Goal: Task Accomplishment & Management: Complete application form

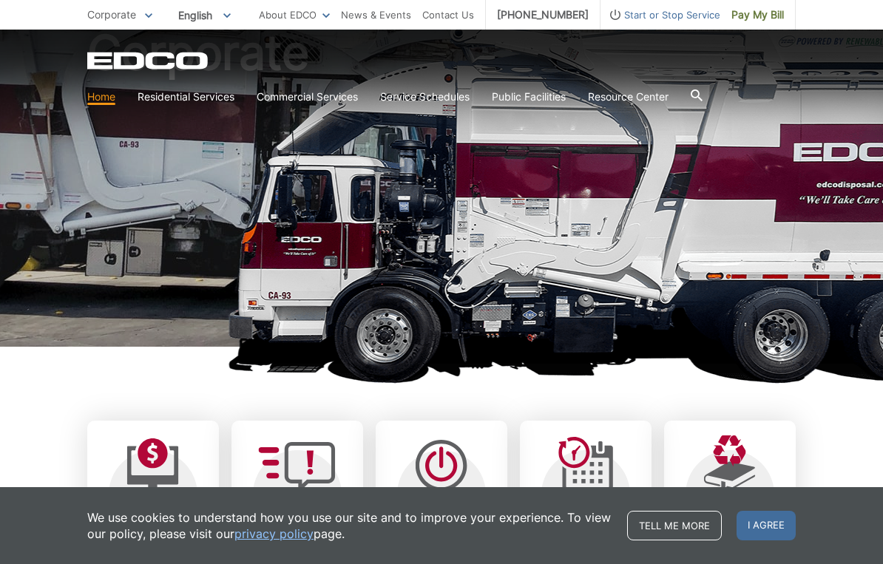
scroll to position [138, 0]
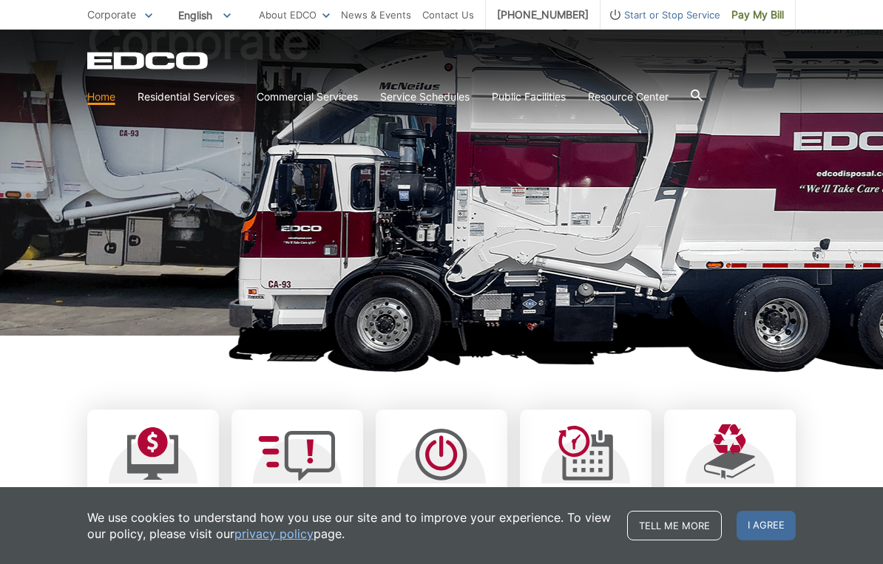
click at [774, 503] on span "I agree" at bounding box center [766, 526] width 59 height 30
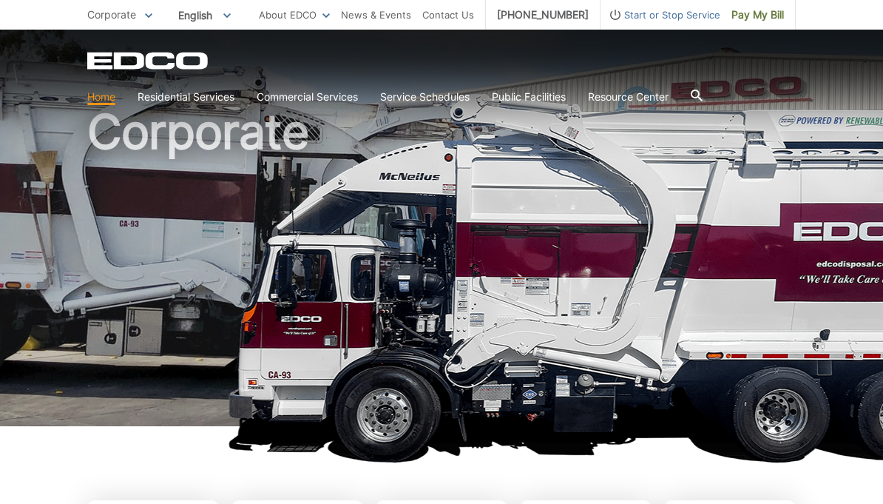
scroll to position [0, 0]
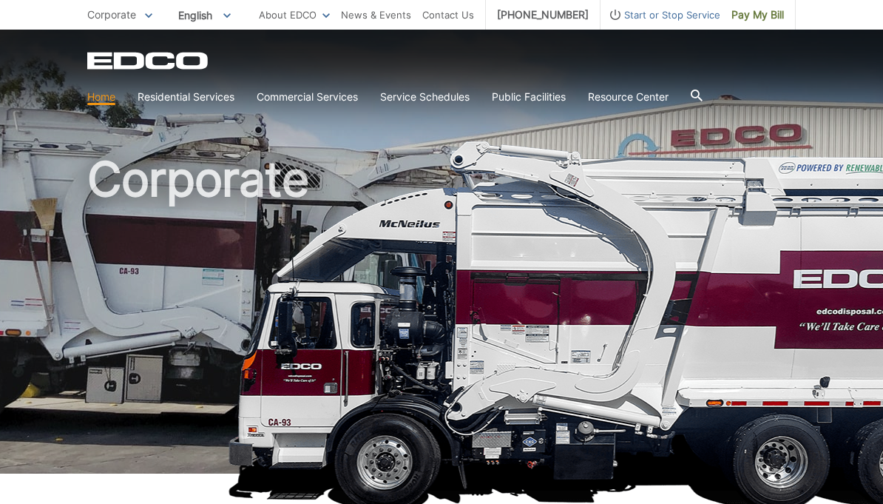
click at [703, 96] on icon at bounding box center [697, 95] width 12 height 12
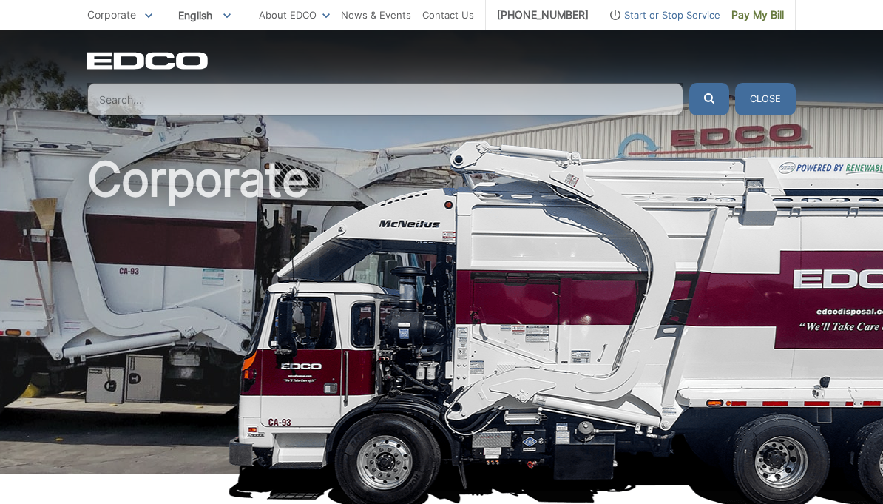
click at [773, 99] on button "Close" at bounding box center [765, 99] width 61 height 33
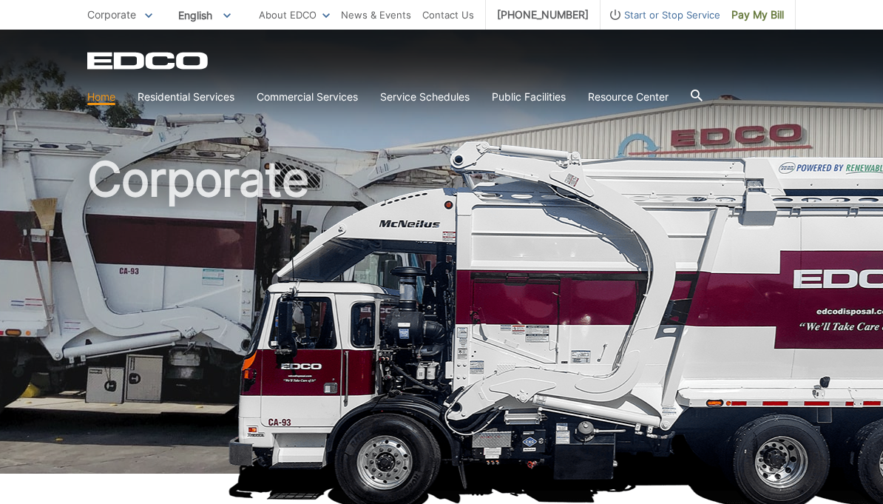
click at [125, 18] on span "Corporate" at bounding box center [111, 14] width 49 height 13
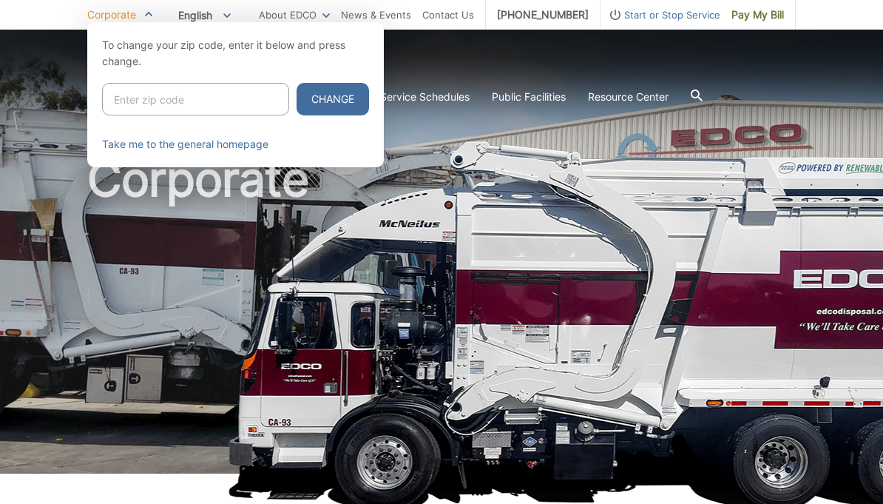
click at [197, 104] on input "Enter zip code" at bounding box center [195, 99] width 187 height 33
type input "91901"
click at [305, 101] on button "Change" at bounding box center [333, 99] width 72 height 33
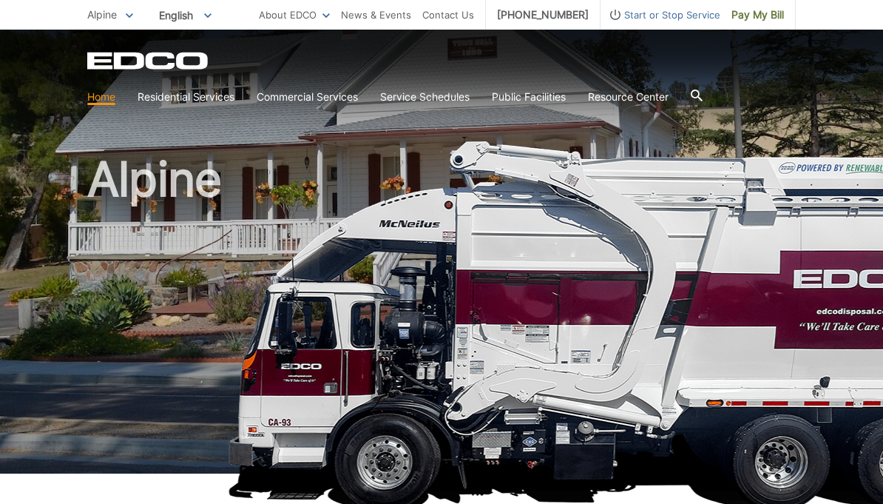
click at [688, 13] on span "Start or Stop Service" at bounding box center [661, 15] width 120 height 16
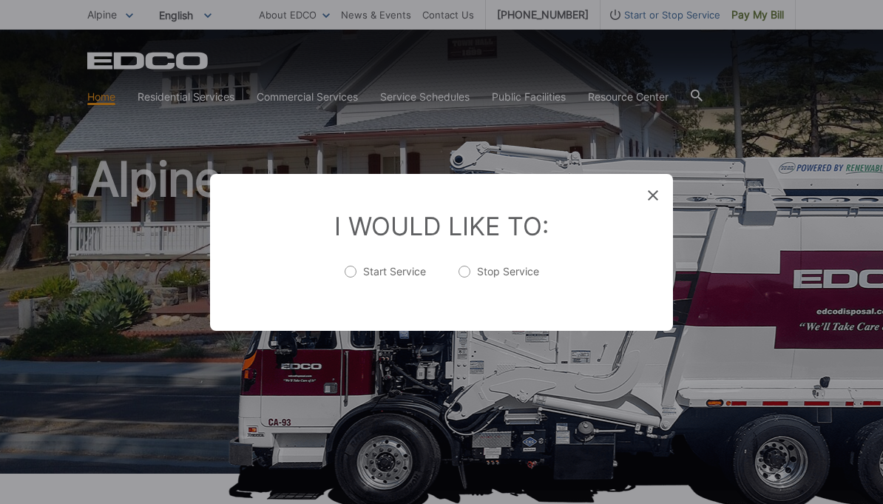
click at [354, 280] on label "Start Service" at bounding box center [385, 279] width 81 height 30
radio input "true"
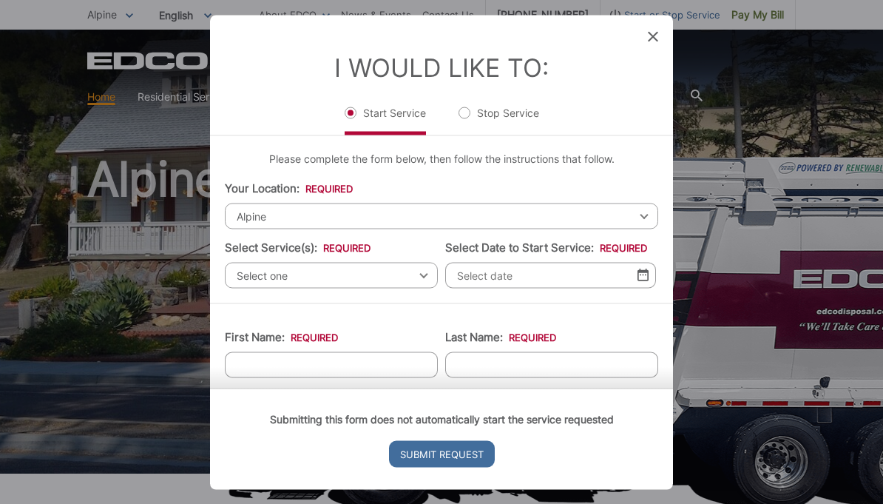
click at [376, 280] on span "Select one" at bounding box center [331, 275] width 213 height 26
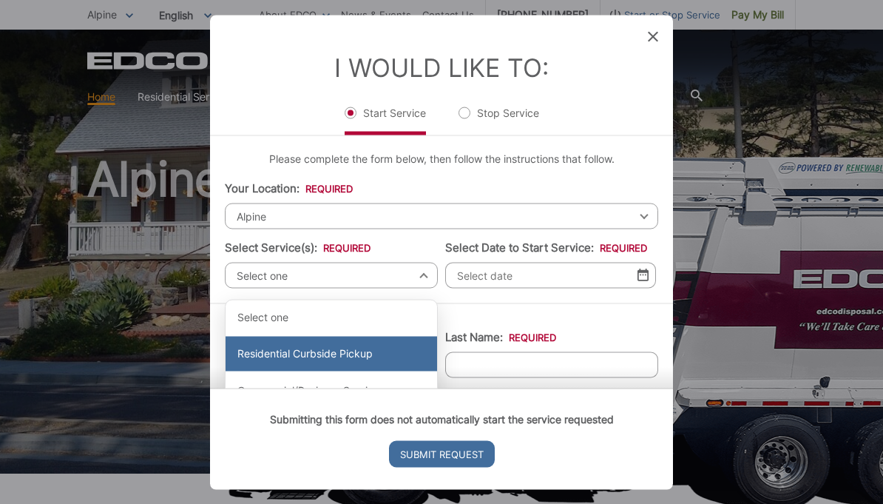
click at [345, 360] on div "Residential Curbside Pickup" at bounding box center [332, 354] width 212 height 36
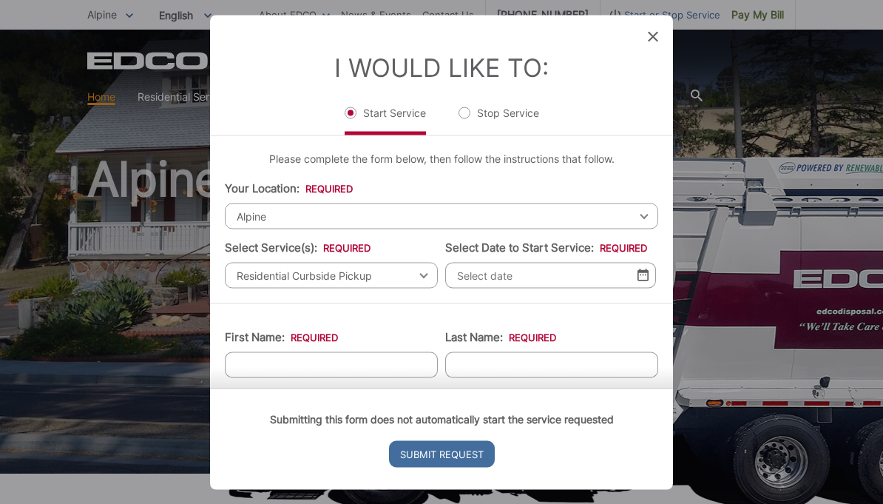
click at [596, 288] on input "Select Date to Start Service: *" at bounding box center [550, 275] width 211 height 26
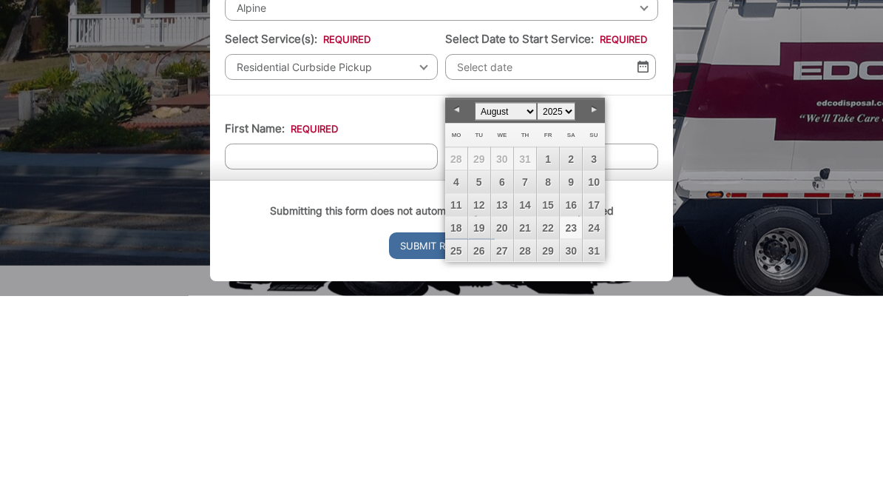
scroll to position [209, 0]
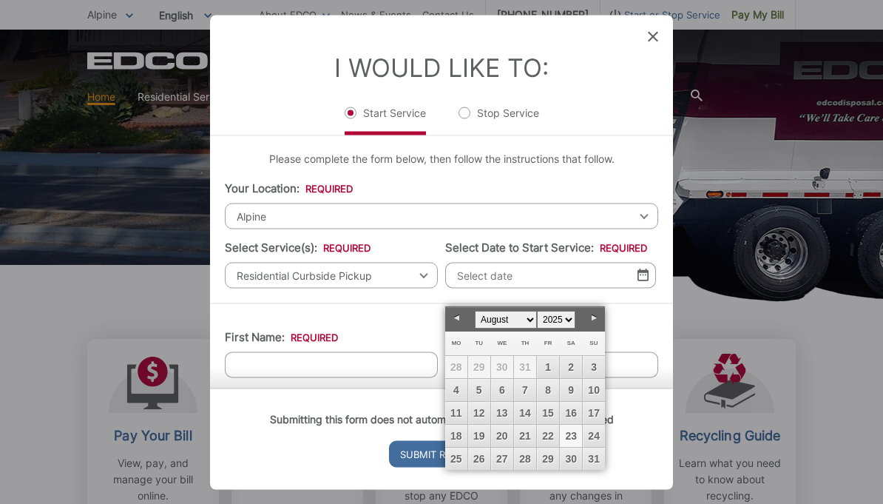
click at [587, 317] on link "Next" at bounding box center [594, 318] width 22 height 22
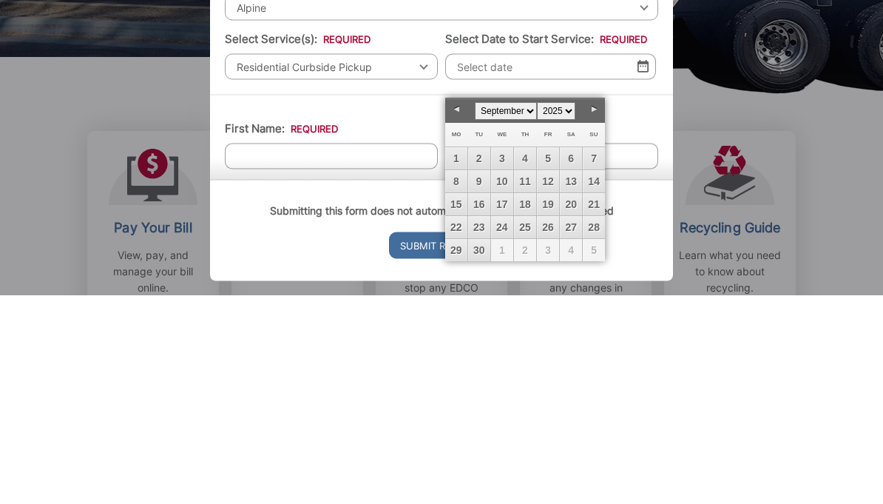
click at [593, 307] on link "Next" at bounding box center [594, 318] width 22 height 22
click at [459, 307] on link "Prev" at bounding box center [456, 318] width 22 height 22
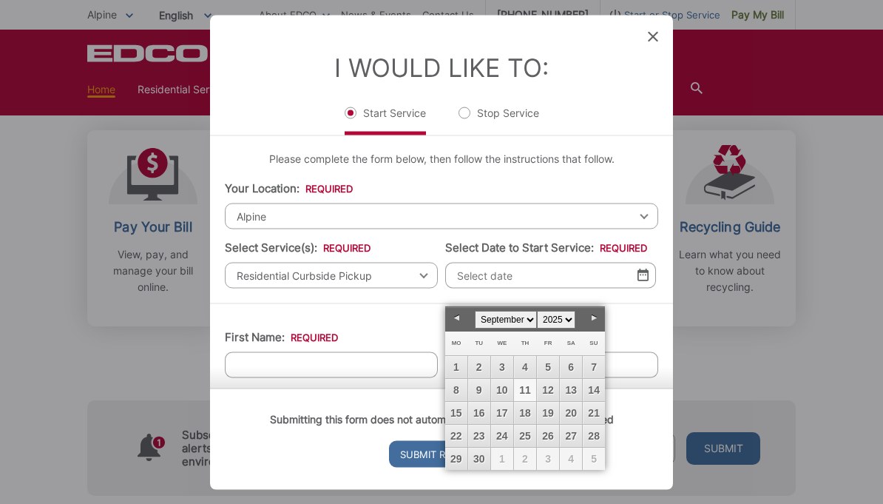
click at [530, 396] on link "11" at bounding box center [525, 390] width 22 height 22
type input "09/11/2025"
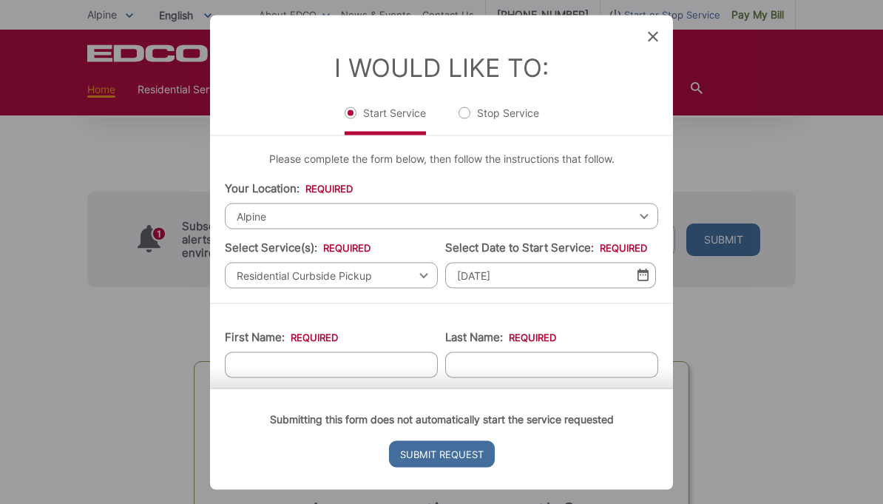
scroll to position [0, 0]
click at [655, 38] on icon at bounding box center [653, 36] width 10 height 10
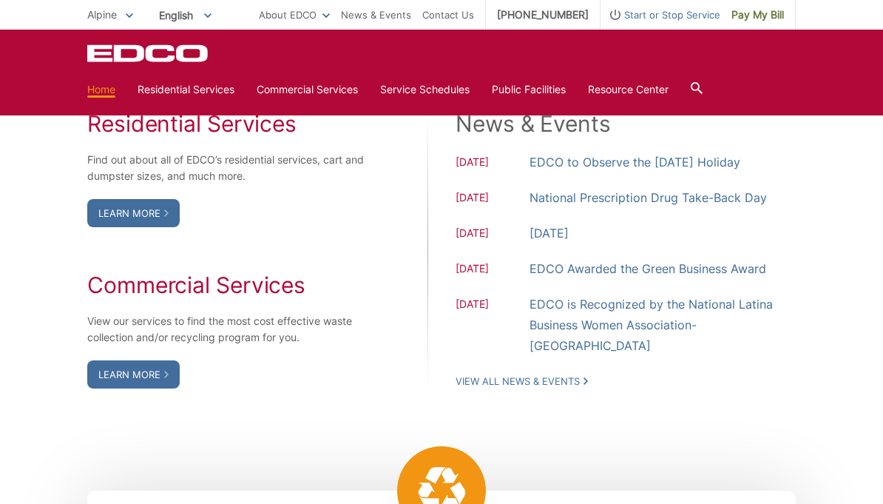
scroll to position [1222, 0]
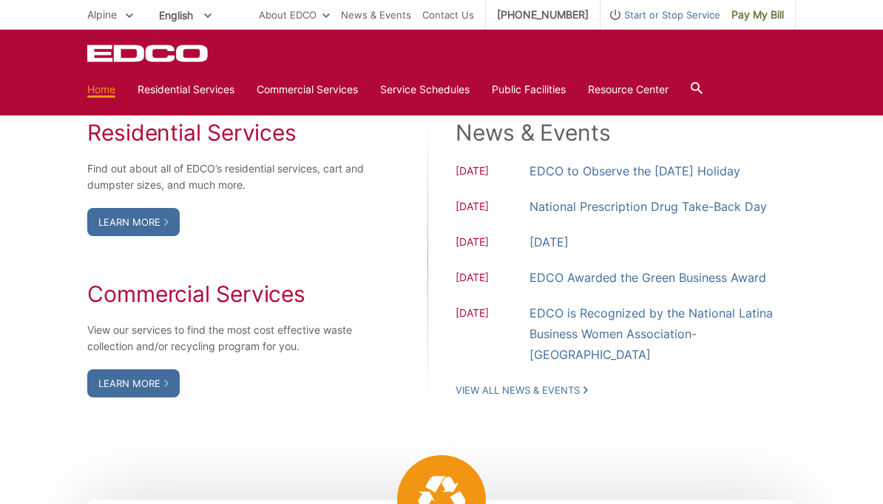
click at [137, 236] on link "Learn More" at bounding box center [133, 222] width 92 height 28
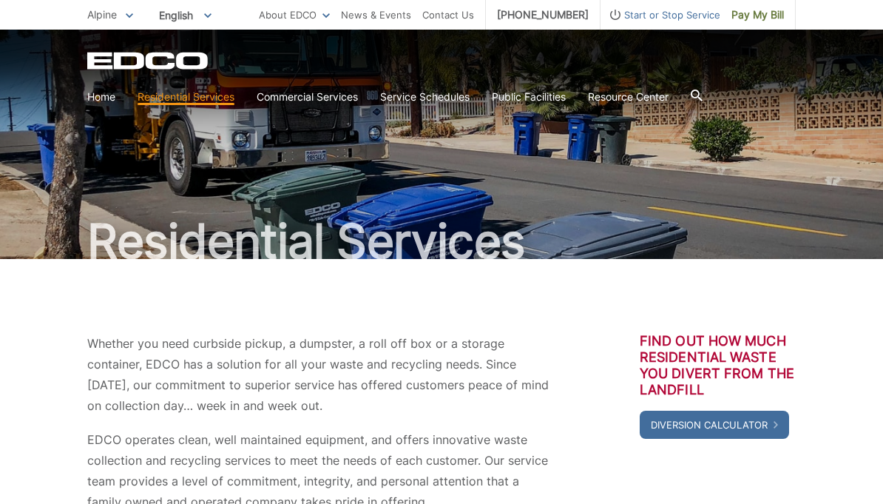
click at [112, 92] on link "Home" at bounding box center [101, 97] width 28 height 16
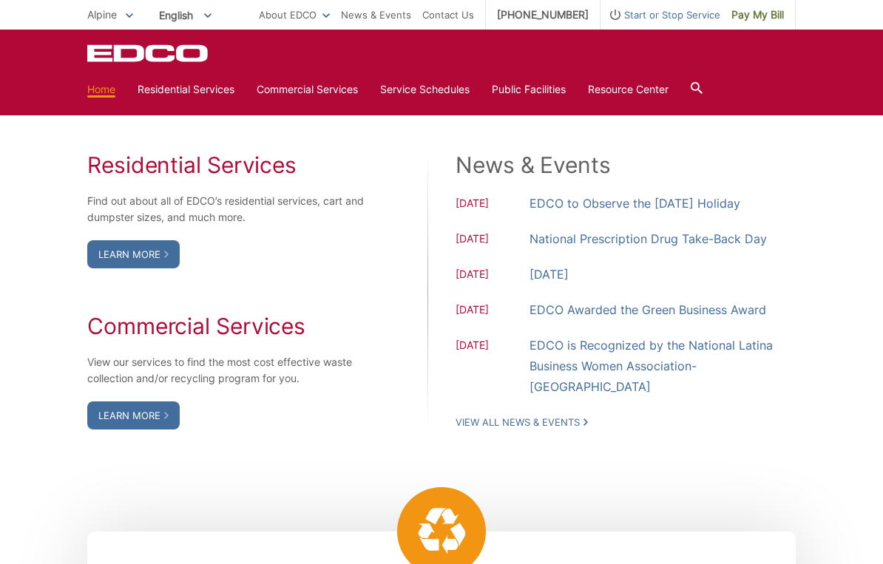
scroll to position [1190, 0]
click at [150, 268] on link "Learn More" at bounding box center [133, 254] width 92 height 28
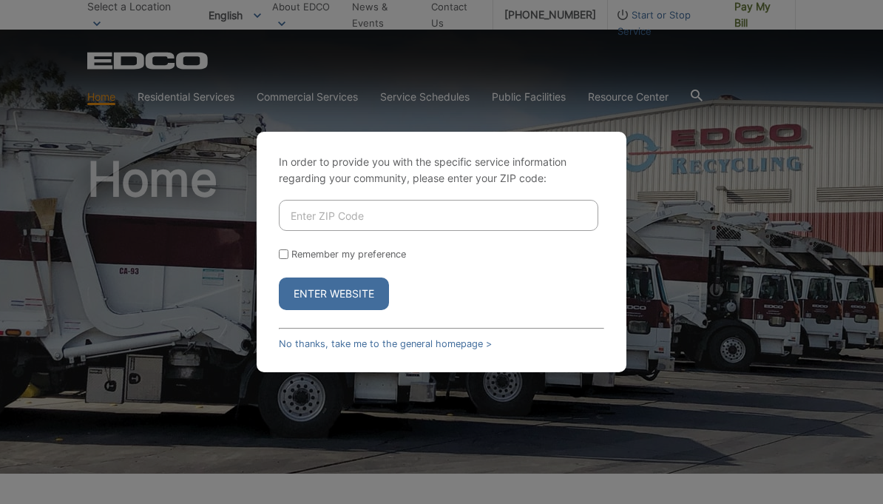
click at [513, 216] on input "Enter ZIP Code" at bounding box center [439, 215] width 320 height 31
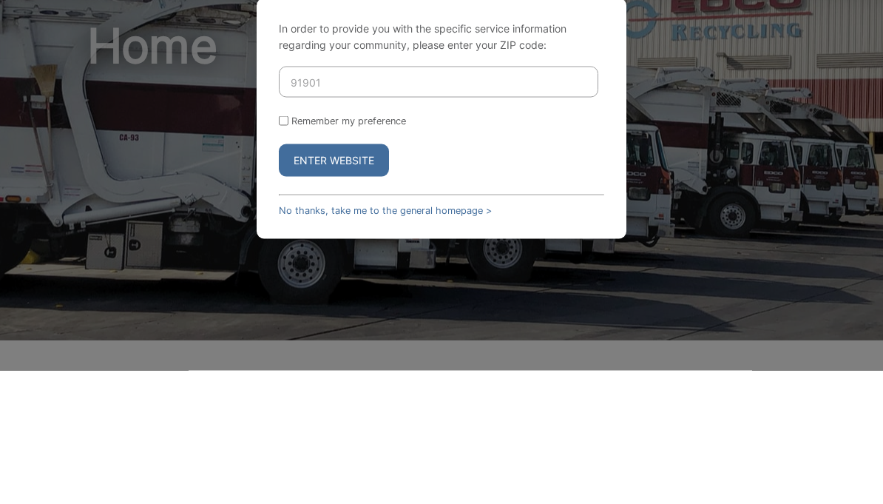
type input "91901"
click at [361, 277] on button "Enter Website" at bounding box center [334, 293] width 110 height 33
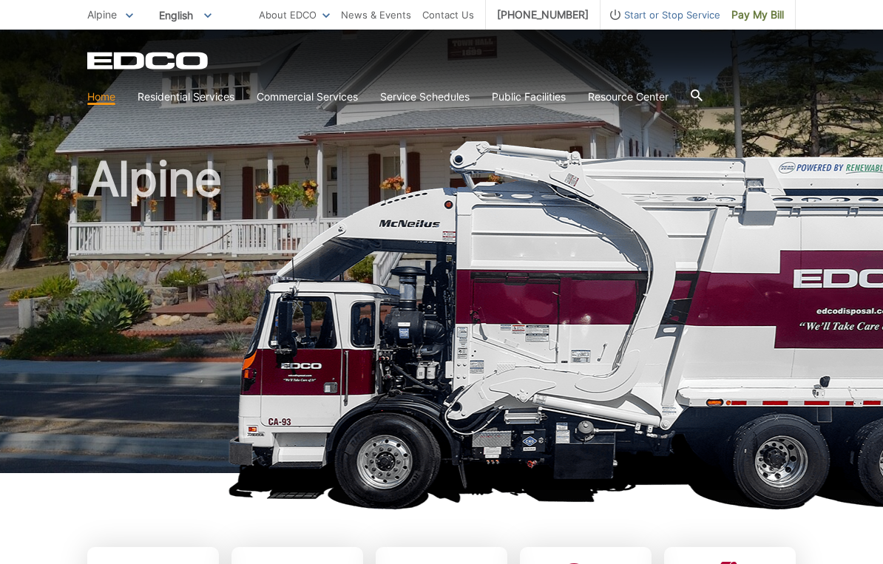
click at [656, 12] on span "Start or Stop Service" at bounding box center [661, 15] width 120 height 16
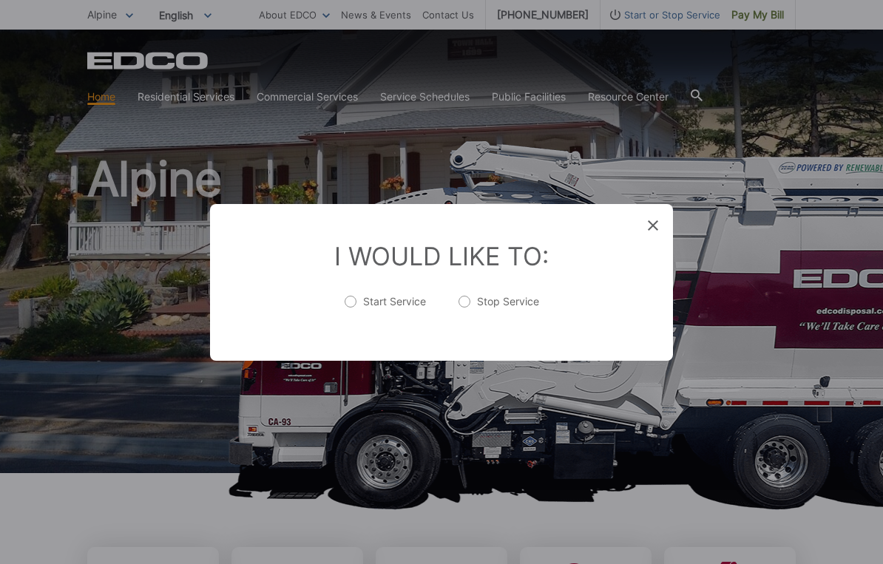
click at [375, 310] on label "Start Service" at bounding box center [385, 309] width 81 height 30
radio input "true"
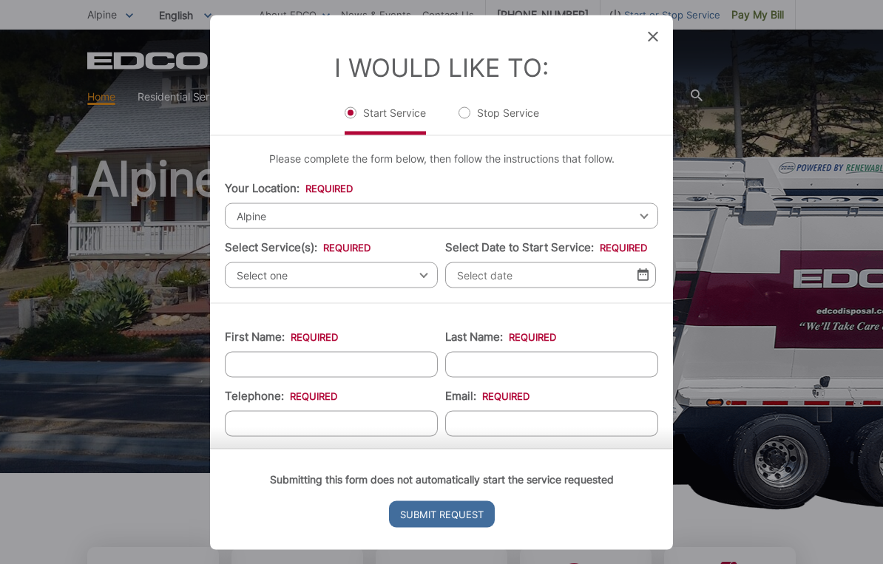
click at [391, 281] on span "Select one" at bounding box center [331, 275] width 213 height 26
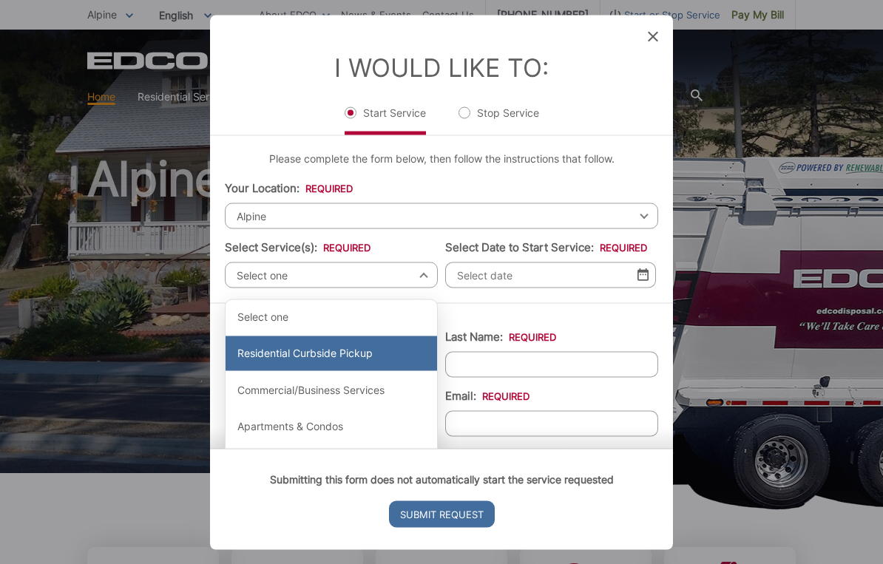
click at [342, 360] on div "Residential Curbside Pickup" at bounding box center [332, 354] width 212 height 36
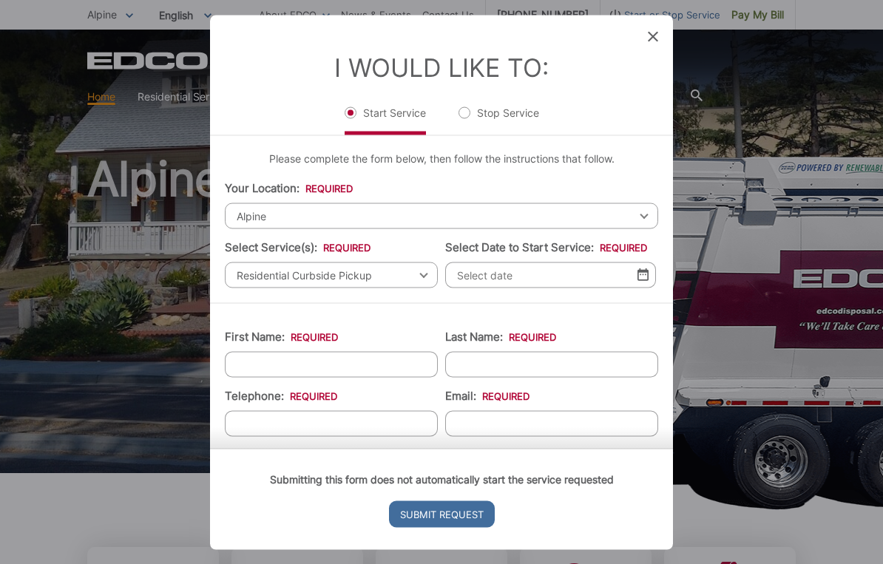
click at [567, 283] on input "Select Date to Start Service: *" at bounding box center [550, 275] width 211 height 26
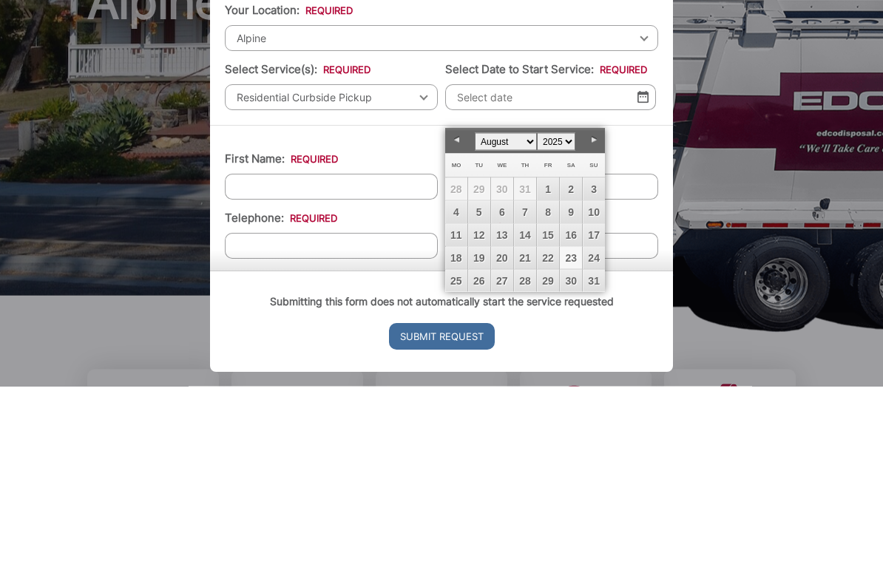
click at [595, 307] on link "Next" at bounding box center [594, 318] width 22 height 22
click at [550, 379] on link "12" at bounding box center [548, 390] width 22 height 22
type input "[DATE]"
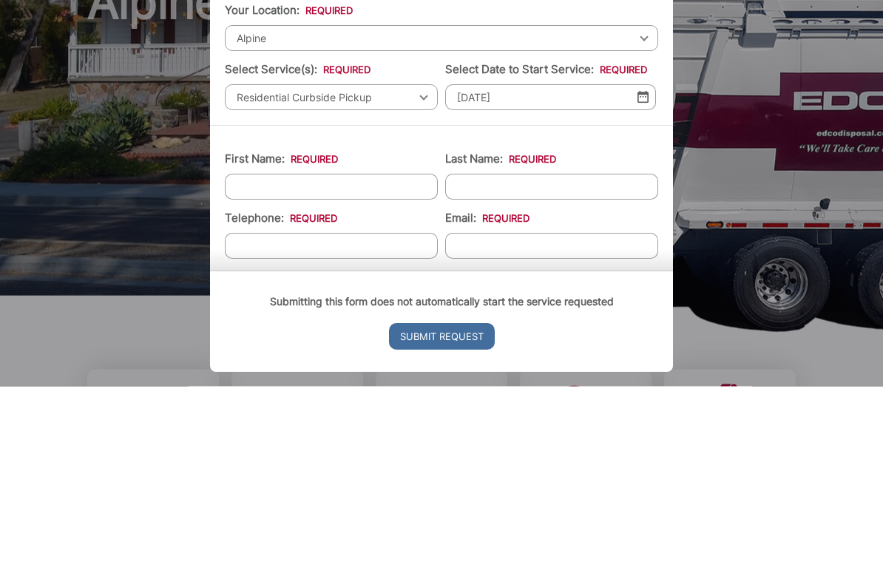
click at [367, 351] on input "First Name: *" at bounding box center [331, 364] width 213 height 26
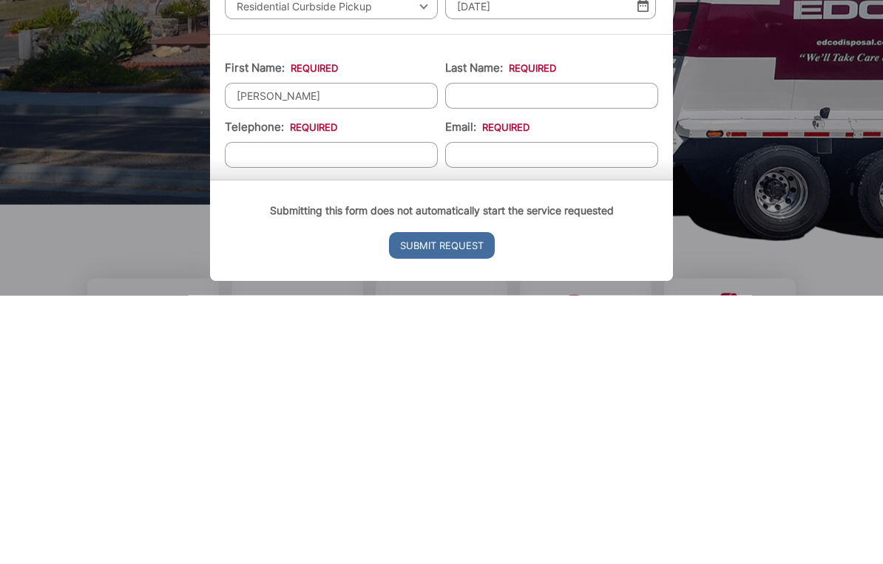
type input "[PERSON_NAME]"
click at [534, 351] on input "Last Name: *" at bounding box center [551, 364] width 213 height 26
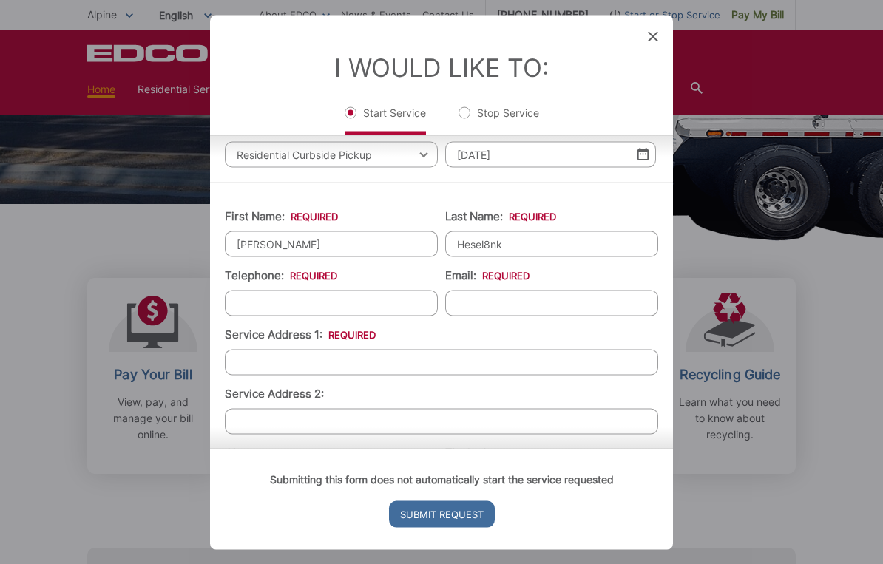
scroll to position [128, 0]
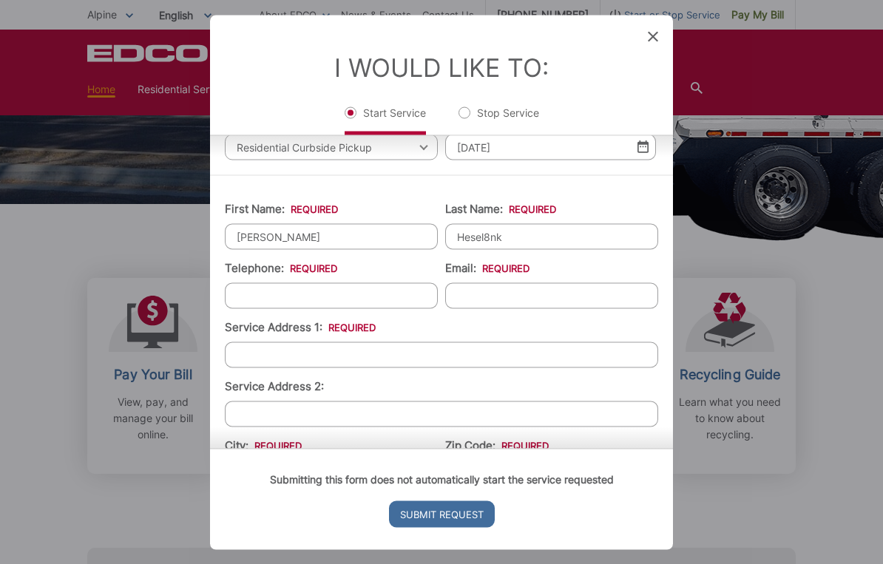
type input "Hesel8nk"
click at [337, 308] on input "Telephone: *" at bounding box center [331, 296] width 213 height 26
type input "(___) ___-____"
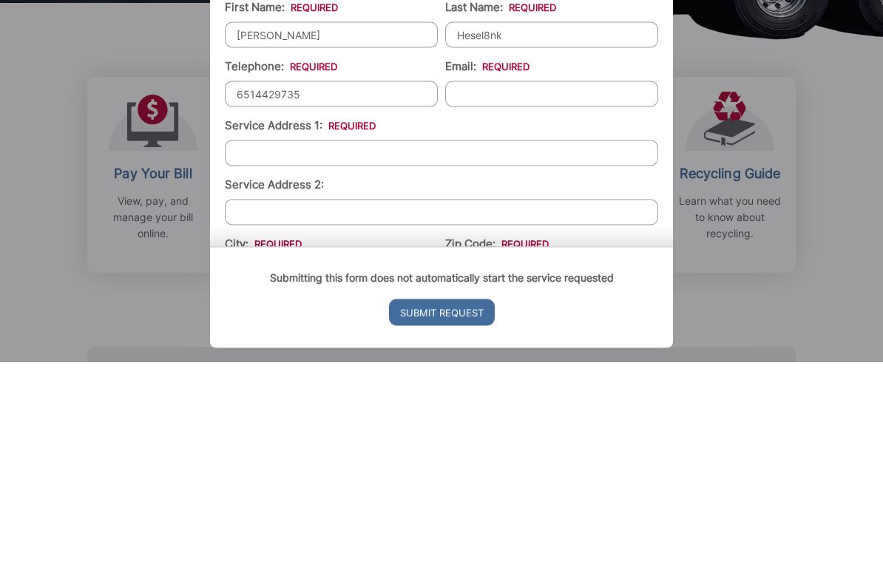
type input "[PHONE_NUMBER]"
type input "[EMAIL_ADDRESS][DOMAIN_NAME]"
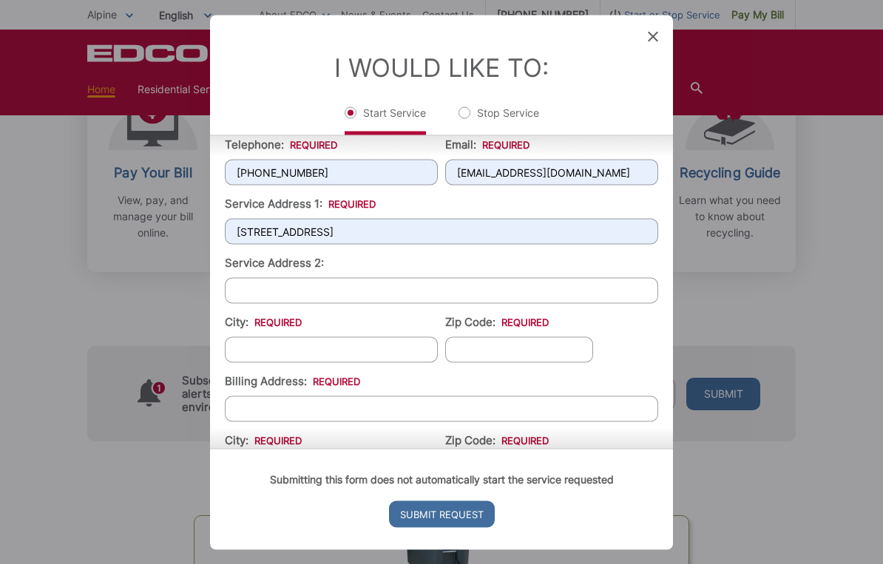
scroll to position [252, 0]
click at [427, 243] on input "[STREET_ADDRESS]" at bounding box center [441, 230] width 433 height 26
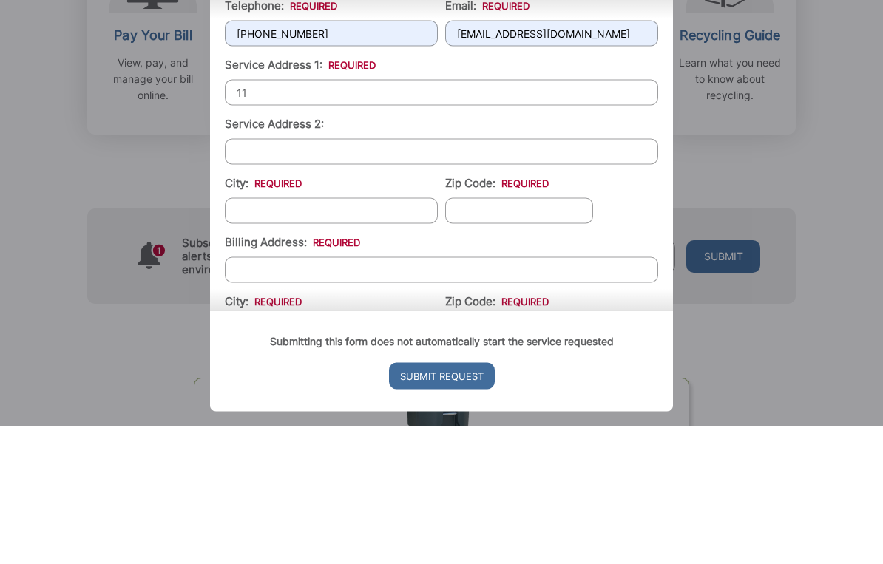
type input "1"
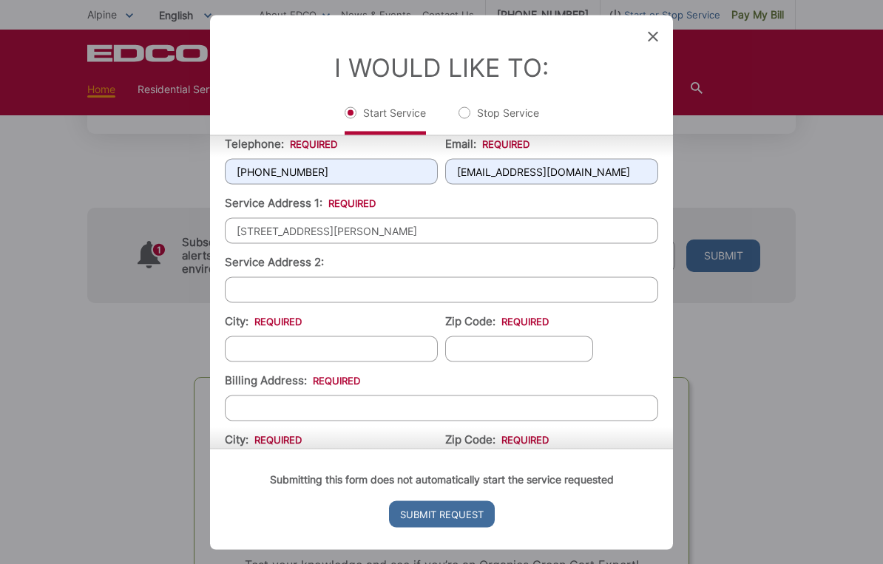
type input "[STREET_ADDRESS][PERSON_NAME]"
click at [322, 362] on input "City: *" at bounding box center [331, 349] width 213 height 26
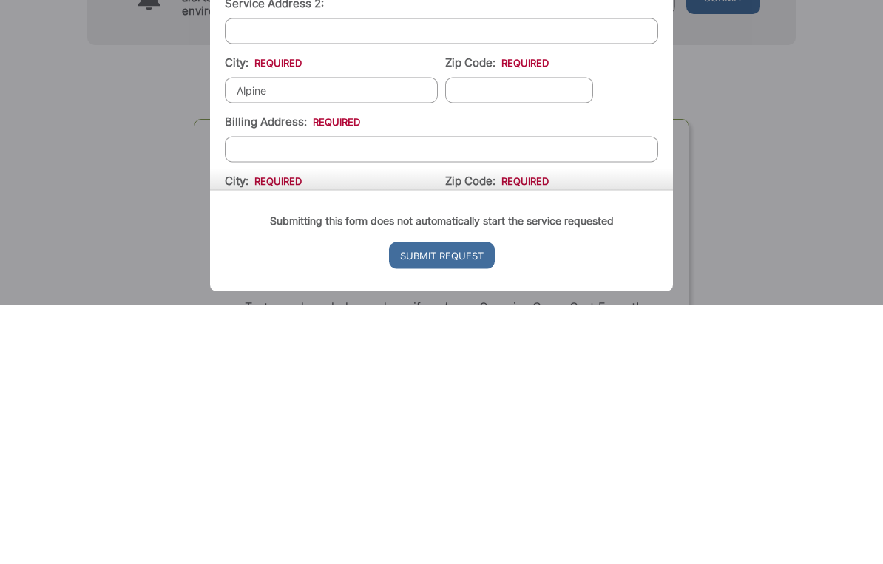
type input "Alpine"
click at [550, 336] on input "Zip Code: *" at bounding box center [519, 349] width 148 height 26
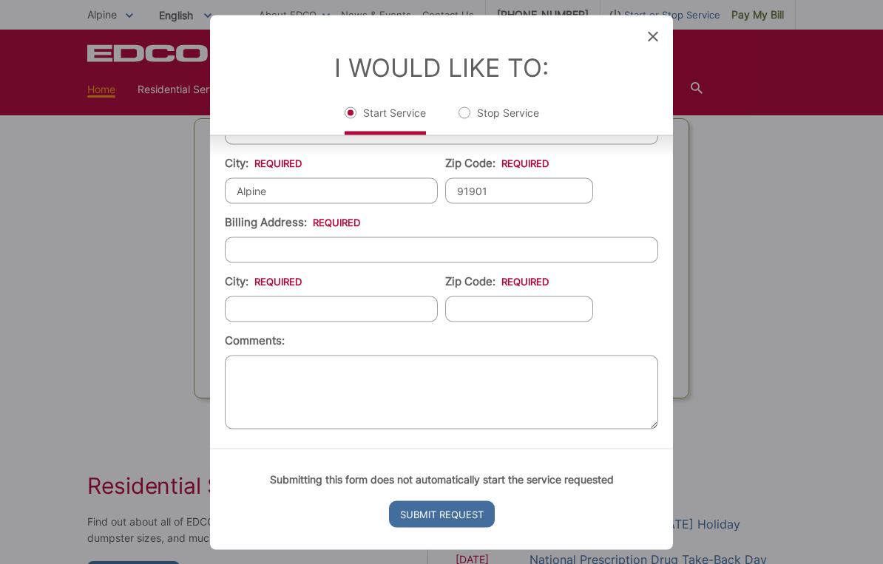
scroll to position [402, 0]
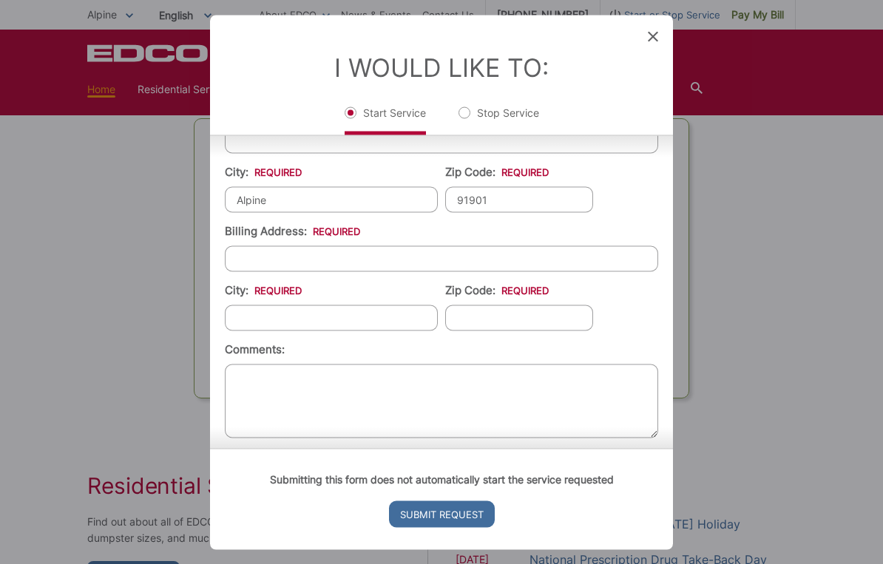
type input "91901"
click at [349, 271] on input "Billing Address: *" at bounding box center [441, 259] width 433 height 26
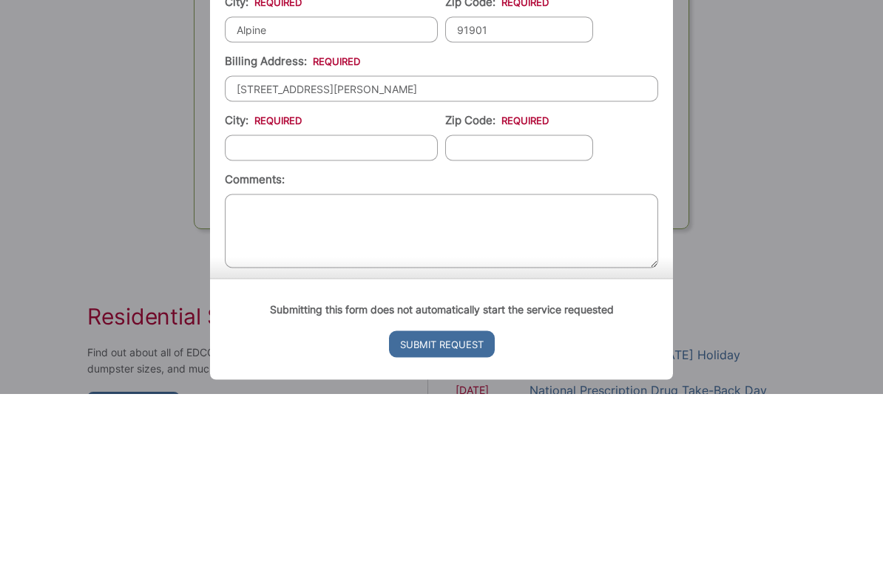
type input "[STREET_ADDRESS][PERSON_NAME]"
click at [333, 305] on input "City: *" at bounding box center [331, 318] width 213 height 26
type input "Alpine"
click at [509, 305] on input "Zip Code: *" at bounding box center [519, 318] width 148 height 26
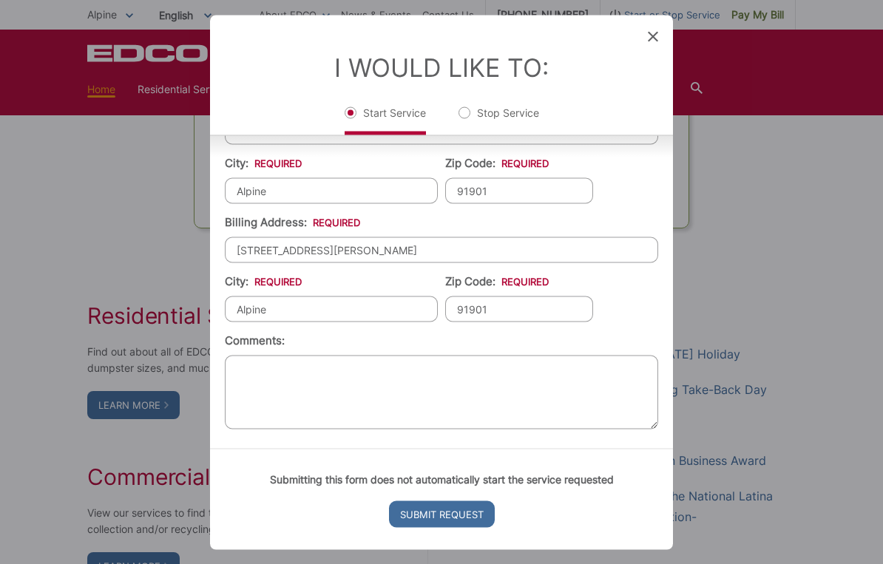
scroll to position [435, 0]
type input "91901"
click at [453, 503] on input "Submit Request" at bounding box center [442, 514] width 106 height 27
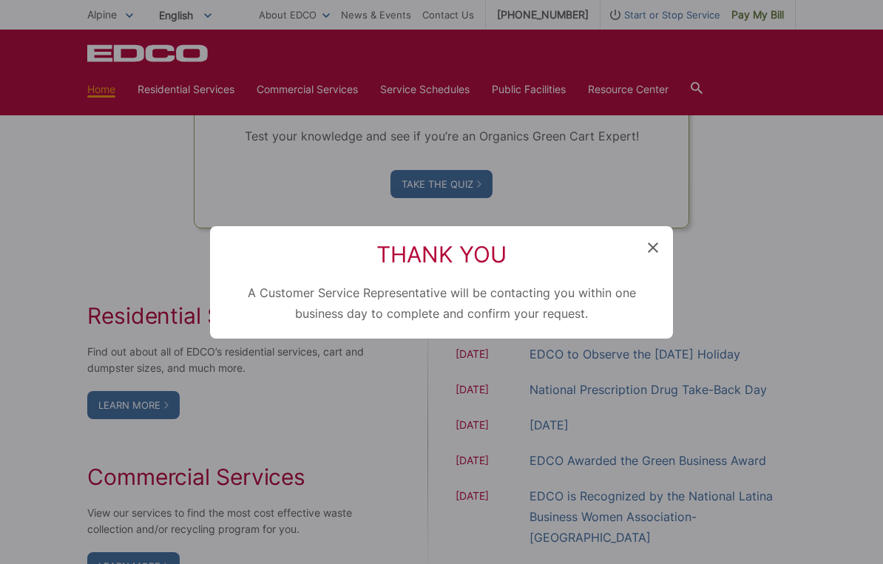
scroll to position [1190, 0]
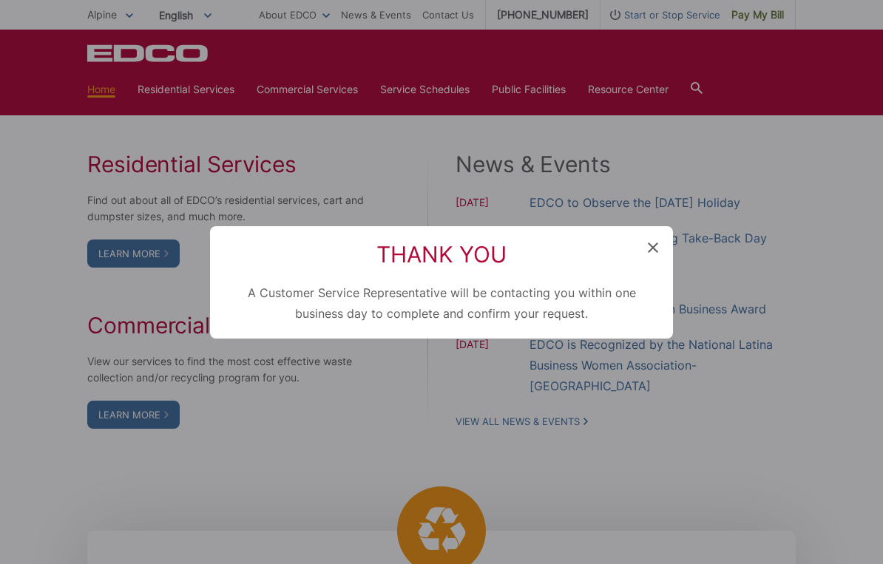
click at [652, 250] on icon at bounding box center [653, 248] width 10 height 10
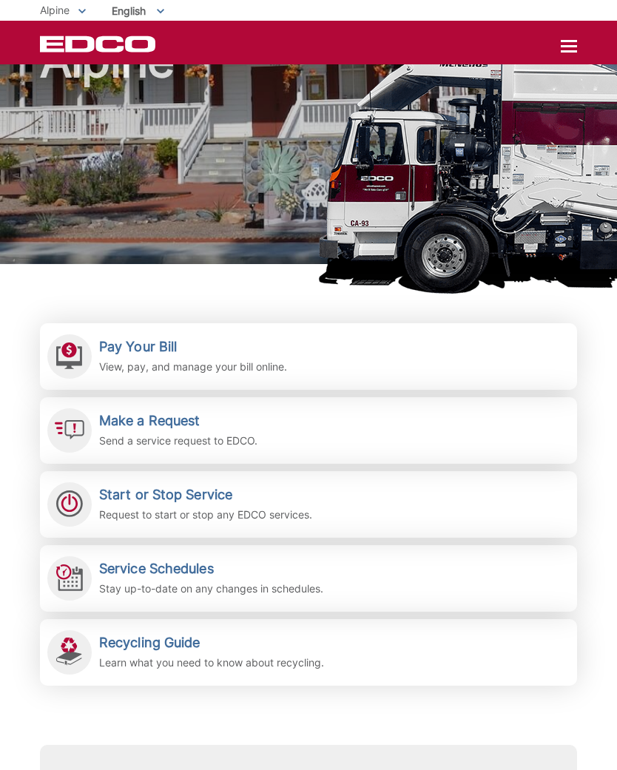
scroll to position [0, 0]
